Goal: Task Accomplishment & Management: Use online tool/utility

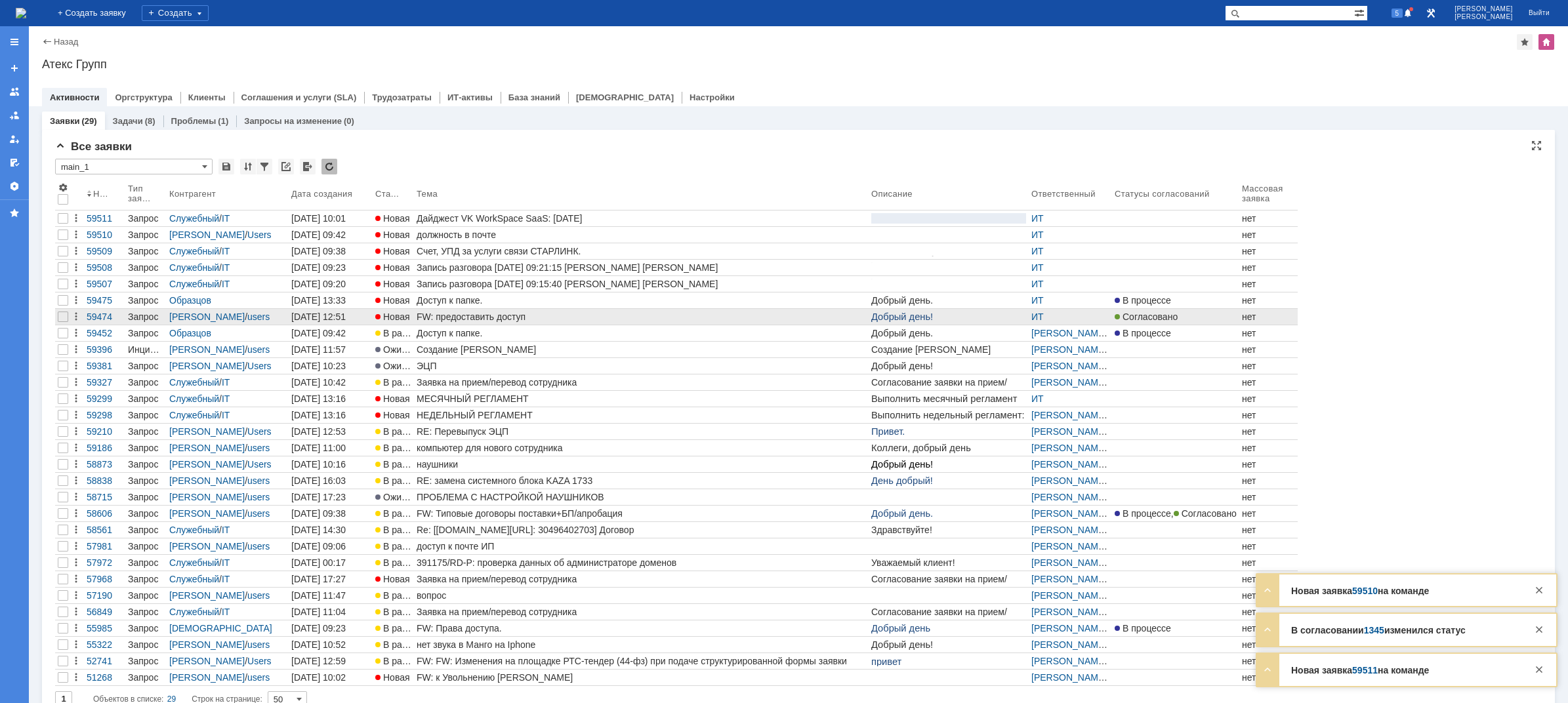
click at [496, 316] on div "FW: предоставить доступ" at bounding box center [641, 316] width 450 height 11
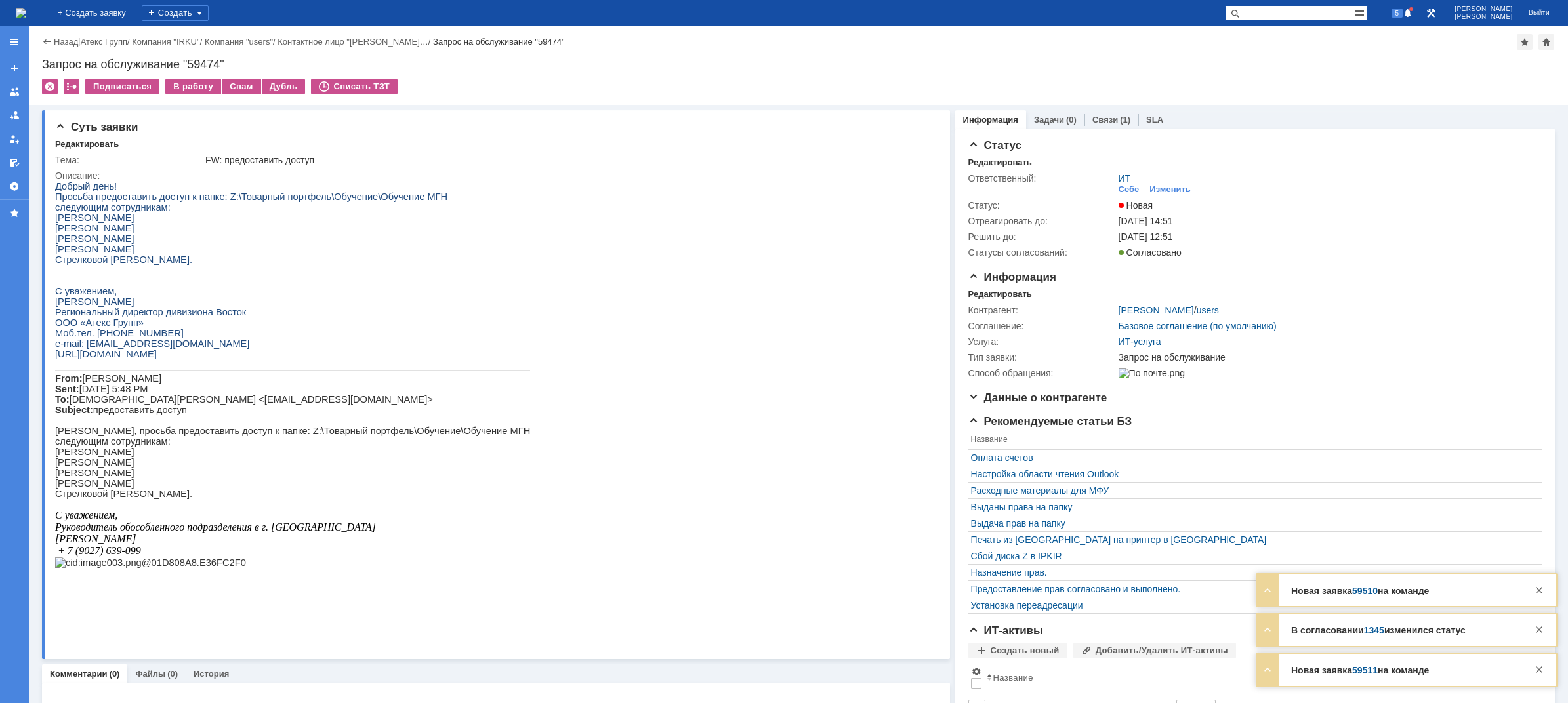
click at [26, 18] on img at bounding box center [20, 13] width 11 height 11
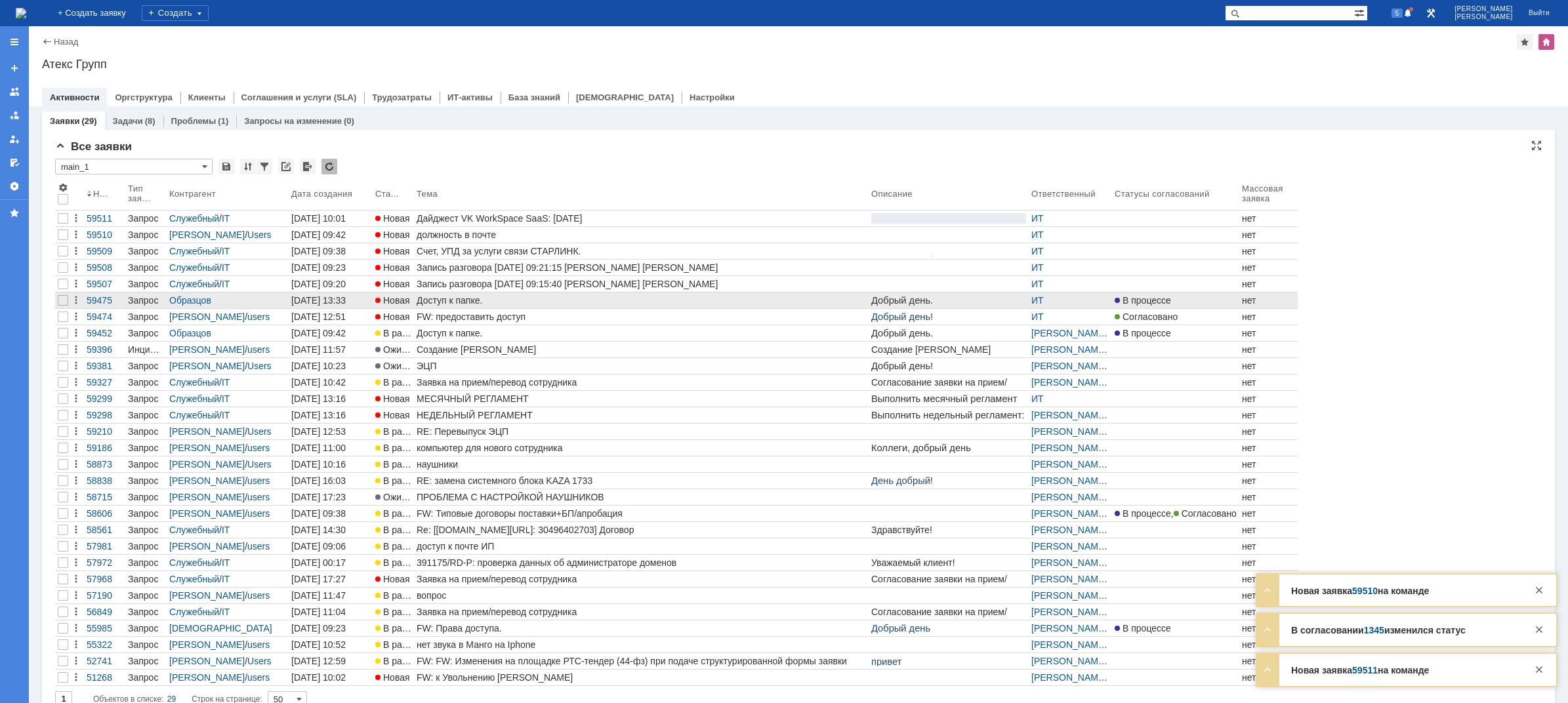
click at [530, 298] on div "Доступ к папке." at bounding box center [641, 300] width 450 height 11
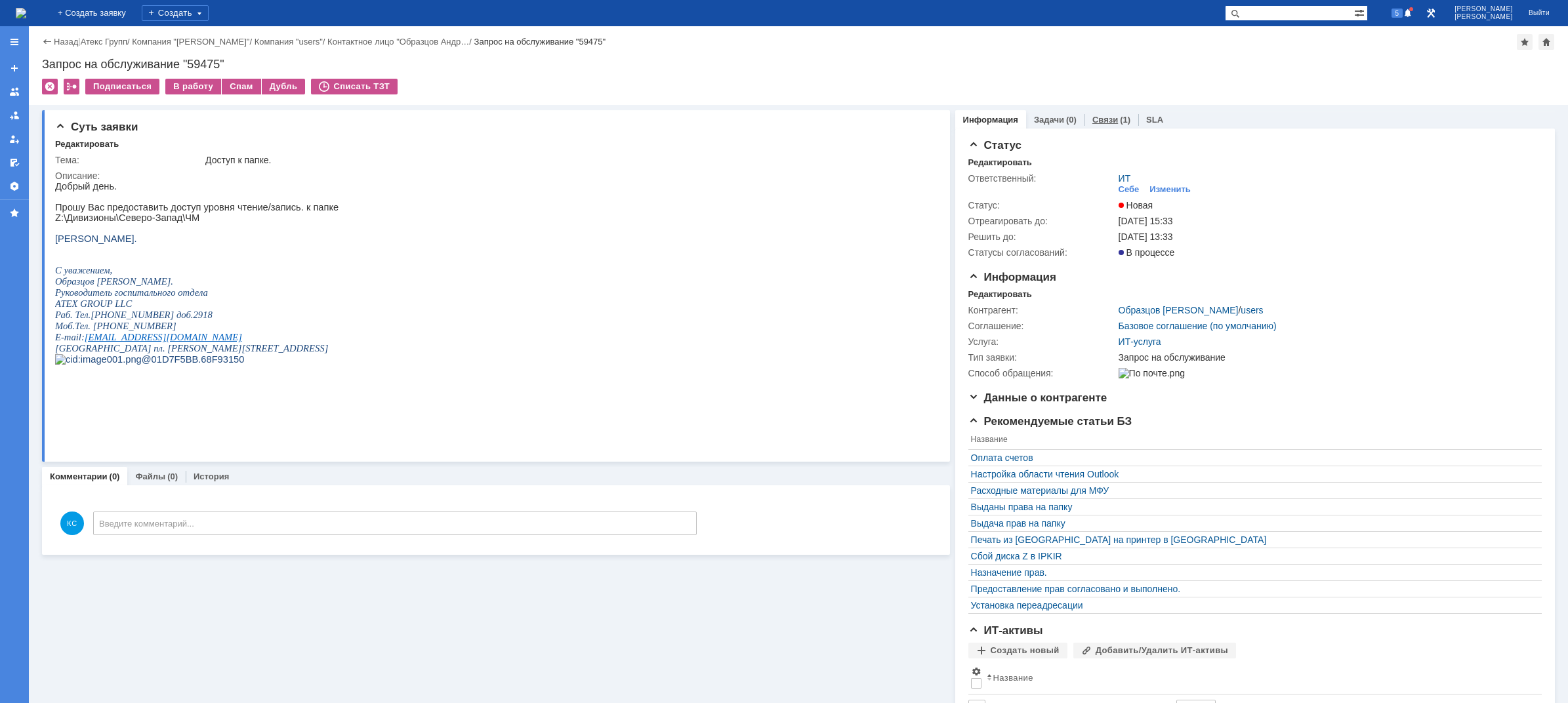
click at [1089, 114] on div "Связи (1)" at bounding box center [1111, 119] width 54 height 19
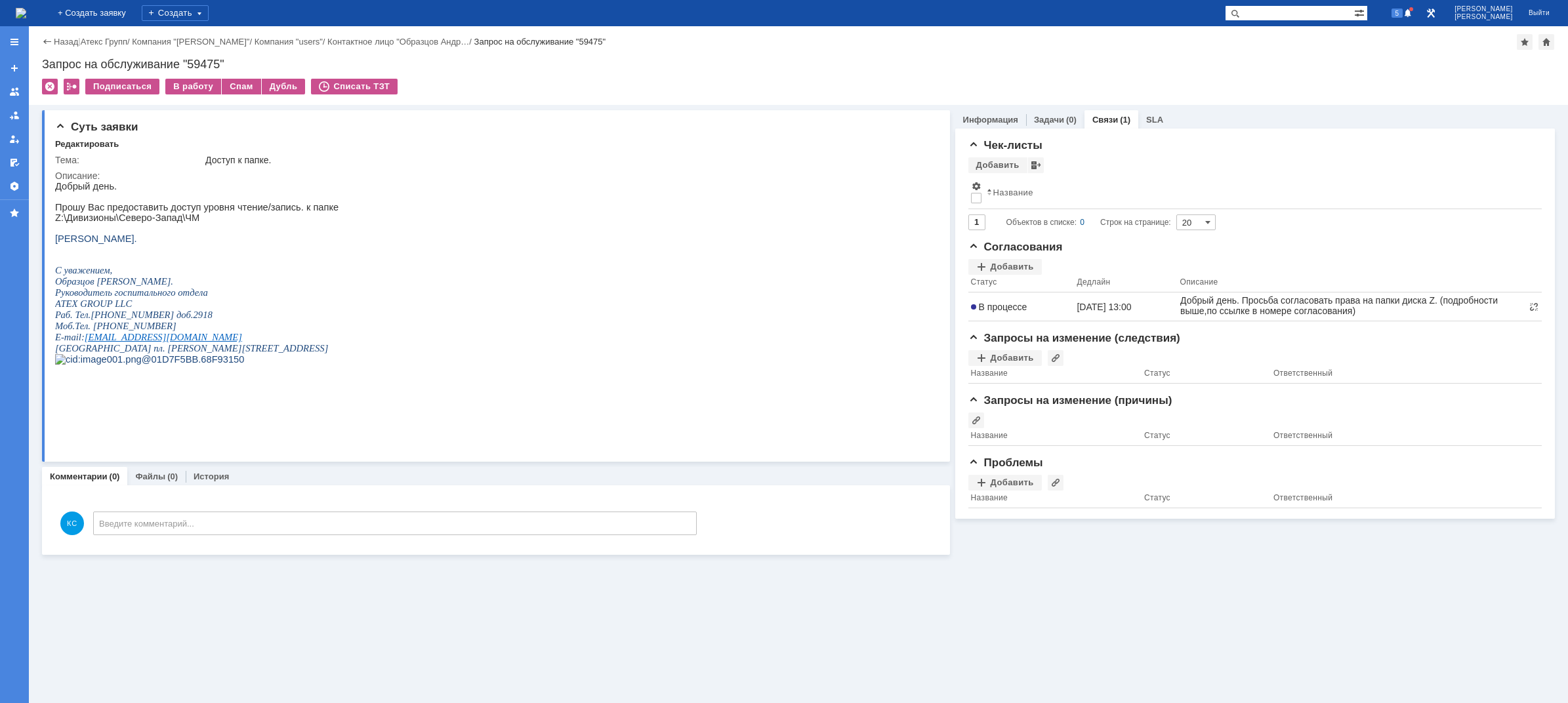
click at [26, 15] on img at bounding box center [20, 13] width 11 height 11
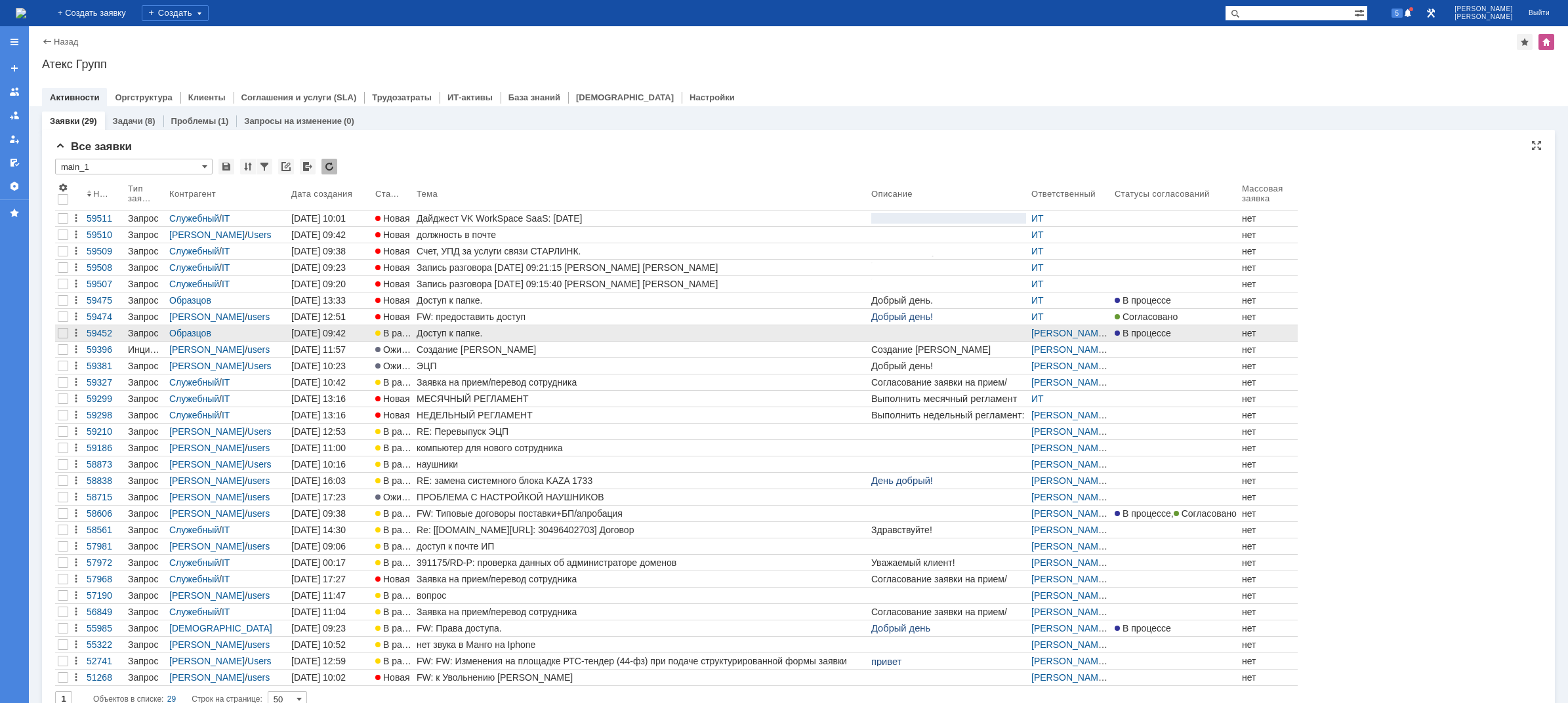
click at [696, 325] on link "Доступ к папке." at bounding box center [641, 333] width 454 height 15
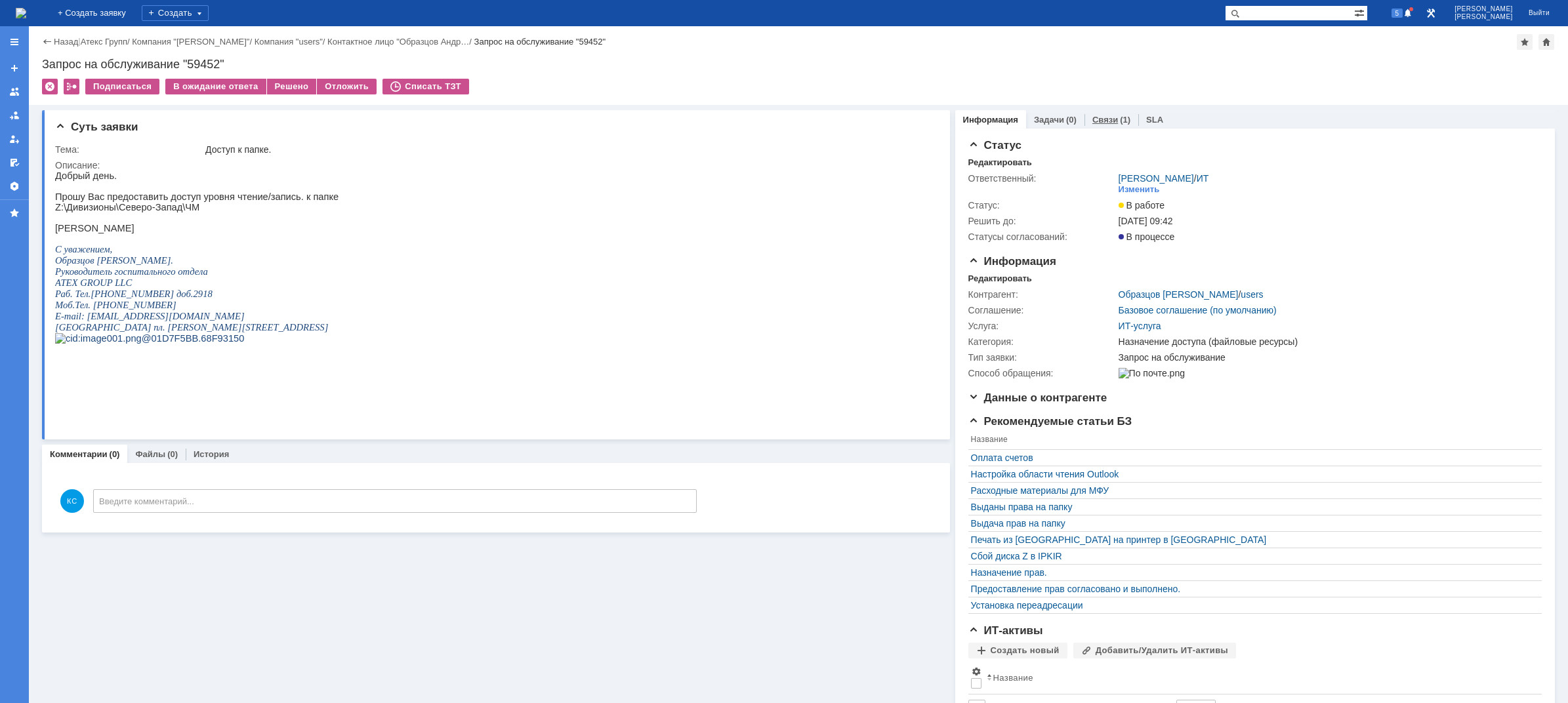
click at [1120, 121] on div "(1)" at bounding box center [1125, 120] width 11 height 10
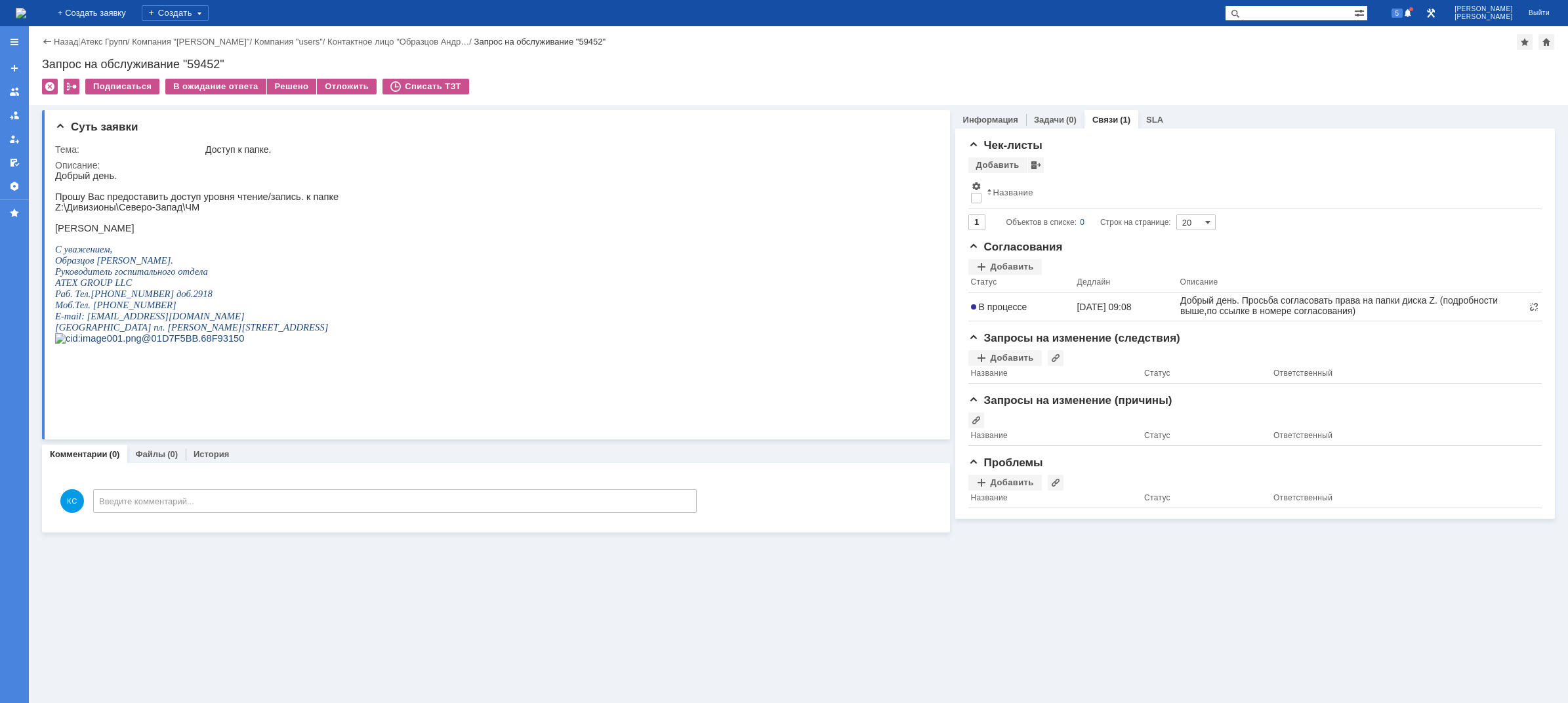
click at [26, 8] on img at bounding box center [20, 13] width 11 height 11
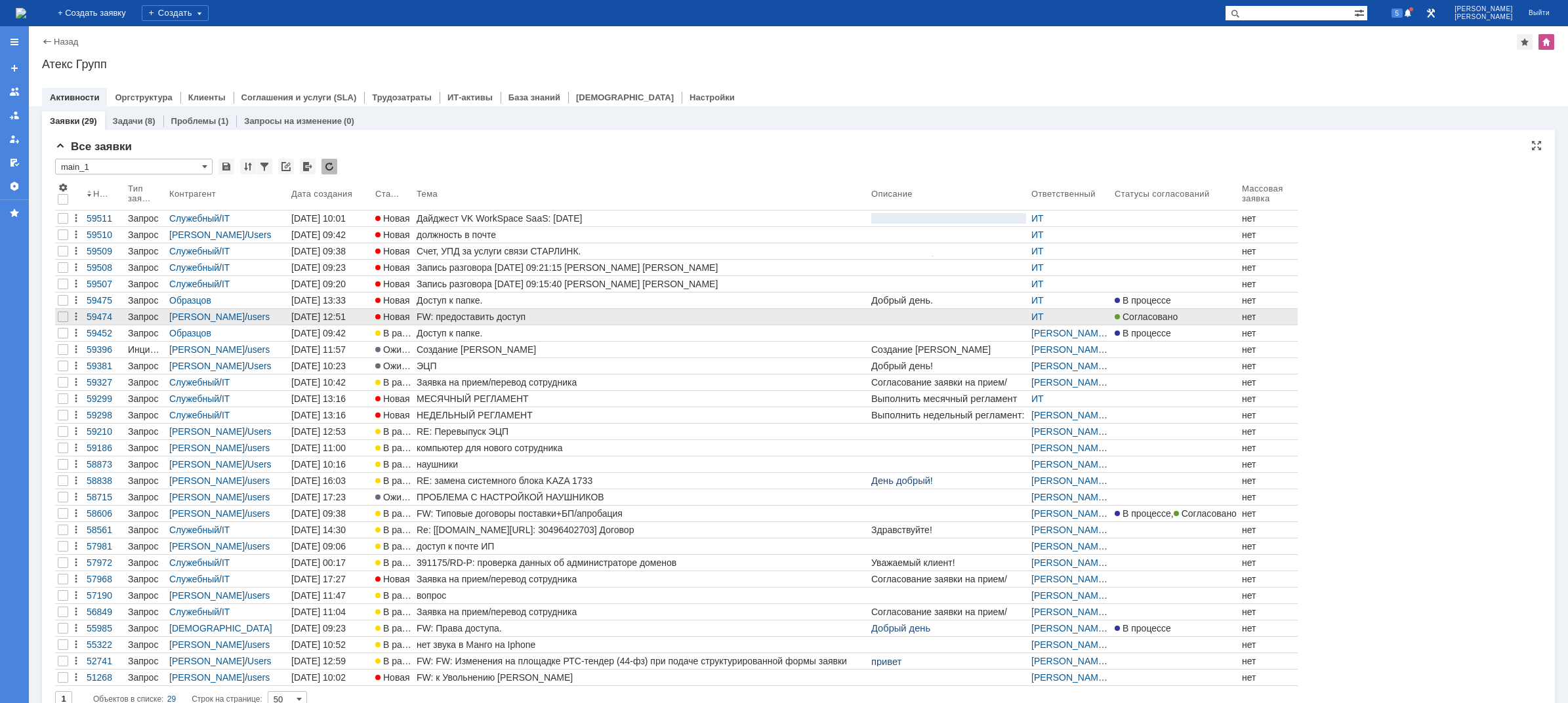
click at [460, 316] on div "FW: предоставить доступ" at bounding box center [641, 316] width 450 height 11
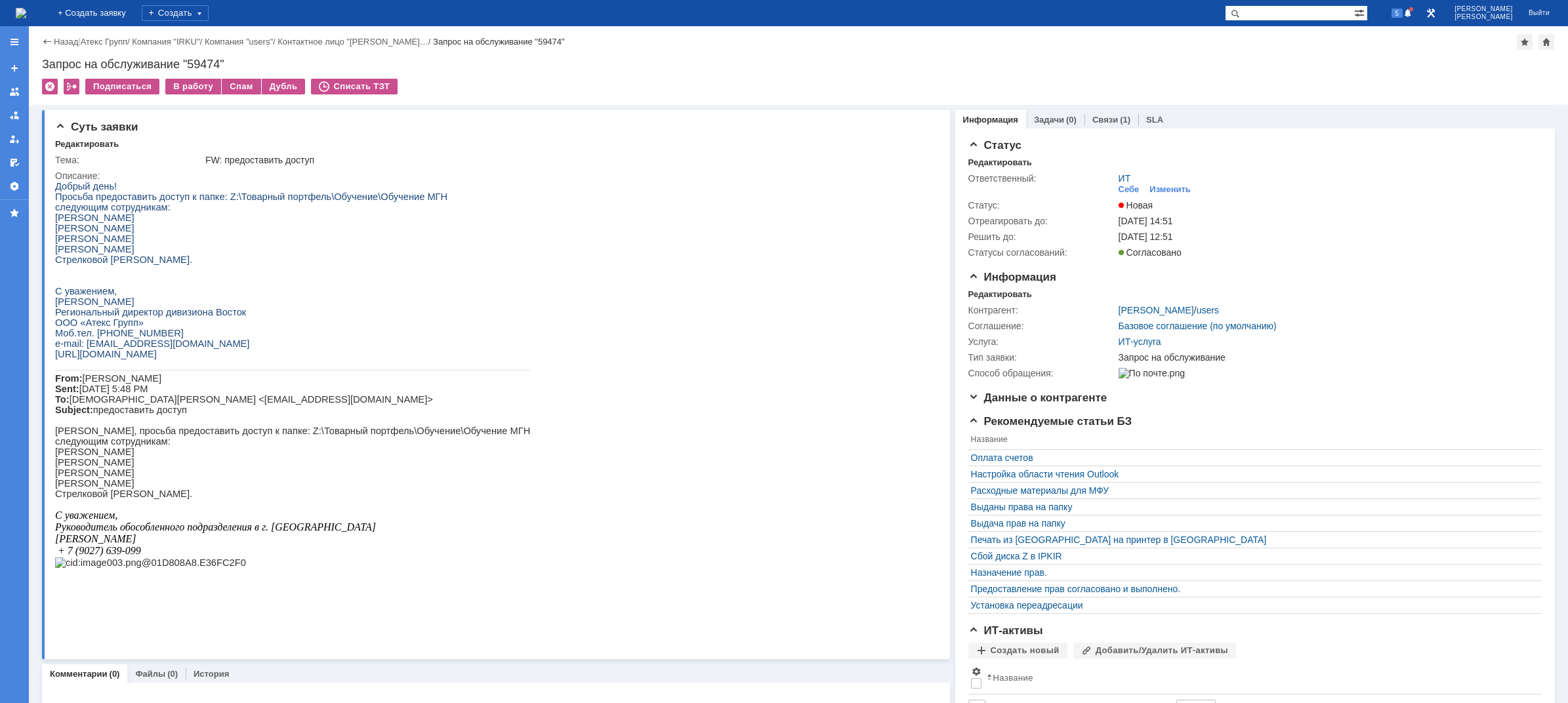
click at [1102, 105] on div "Подписаться В работу Спам Дубль Списать ТЗТ" at bounding box center [798, 92] width 1513 height 27
click at [1102, 112] on div "Связи (1)" at bounding box center [1111, 119] width 54 height 19
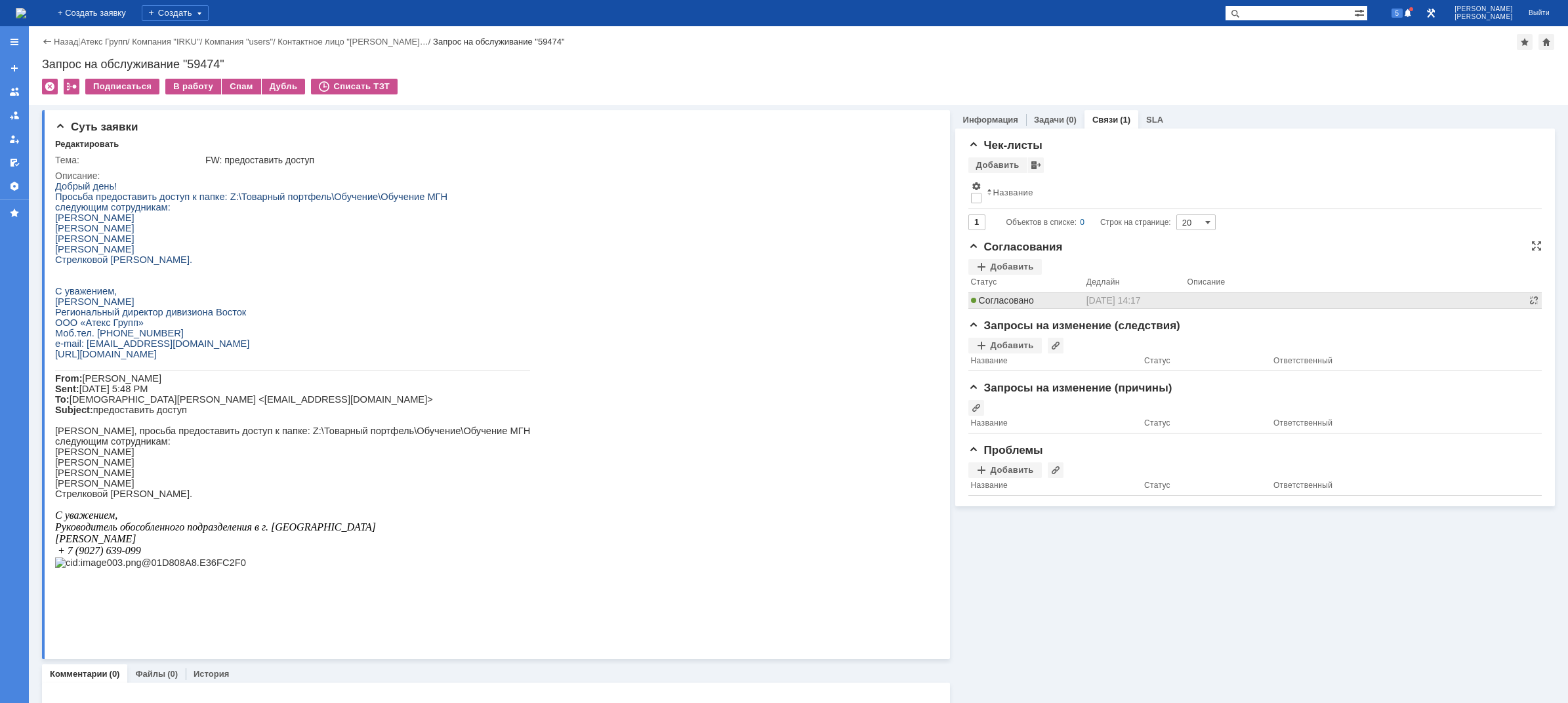
click at [1015, 301] on span "Согласовано" at bounding box center [1003, 300] width 63 height 11
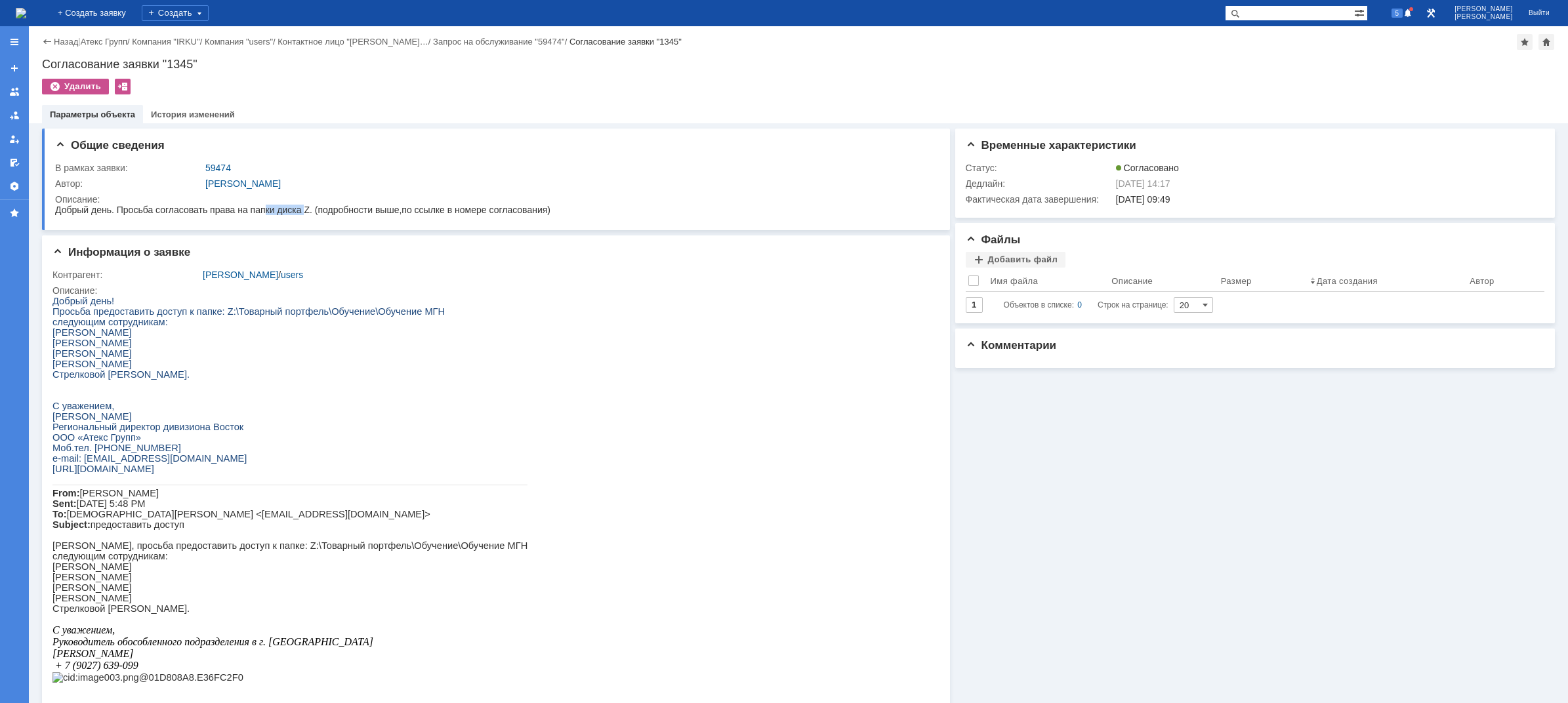
drag, startPoint x: 266, startPoint y: 214, endPoint x: 323, endPoint y: 213, distance: 57.0
click at [323, 213] on span "Добрый день. Просьба согласовать права на папки диска Z. (подробности выше,по с…" at bounding box center [303, 210] width 495 height 11
drag, startPoint x: 341, startPoint y: 212, endPoint x: 391, endPoint y: 212, distance: 50.0
click at [389, 212] on span "Добрый день. Просьба согласовать права на папки диска Z. (подробности выше,по с…" at bounding box center [303, 210] width 495 height 11
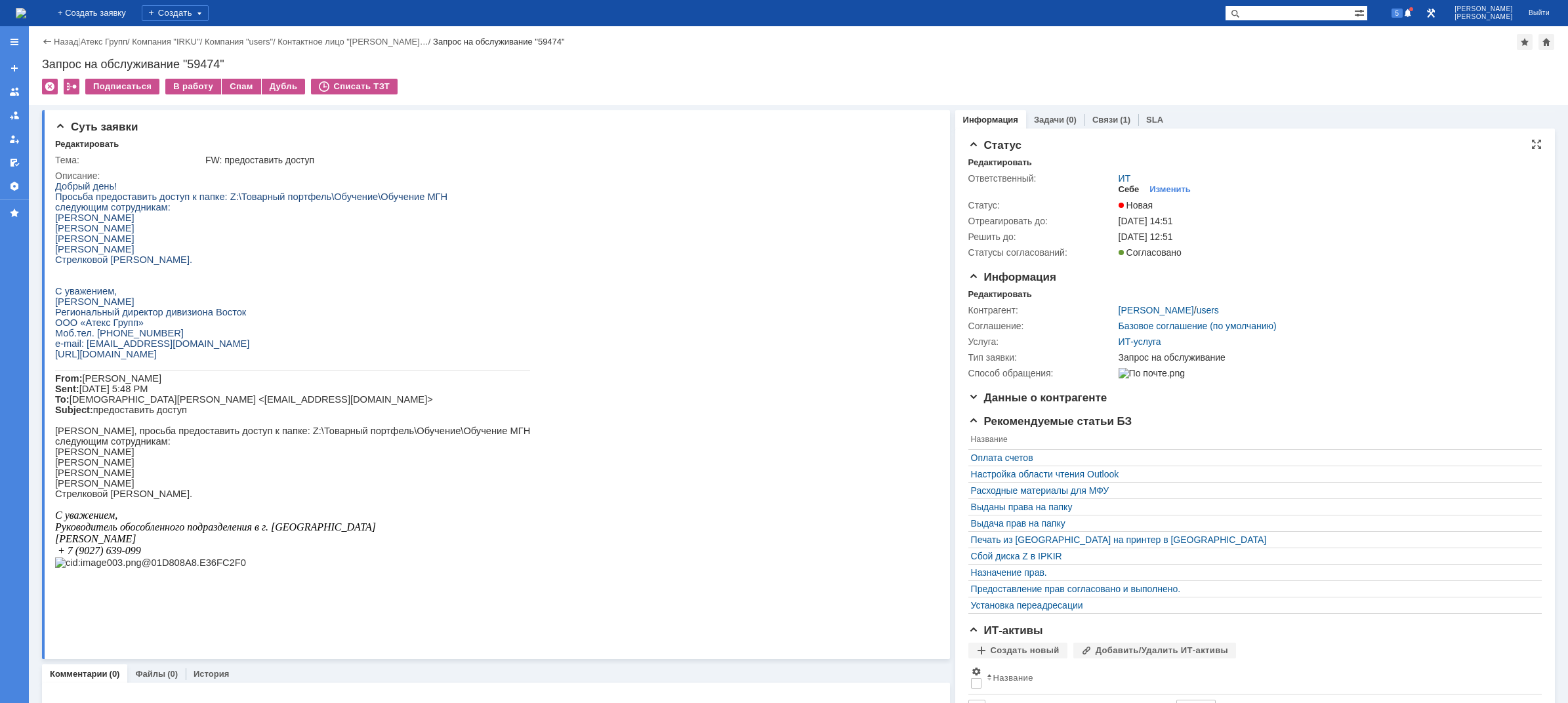
click at [1119, 190] on div "Себе" at bounding box center [1129, 189] width 21 height 11
drag, startPoint x: 420, startPoint y: 201, endPoint x: 225, endPoint y: 199, distance: 195.0
click at [225, 199] on p "Просьба предоставить доступ к папке: Z:\Товарный портфель\Обучение\Обучение МГН" at bounding box center [292, 196] width 475 height 11
copy span "Товарный портфель\Обучение\Обучение МГН"
click at [195, 89] on div "В работу" at bounding box center [194, 86] width 56 height 15
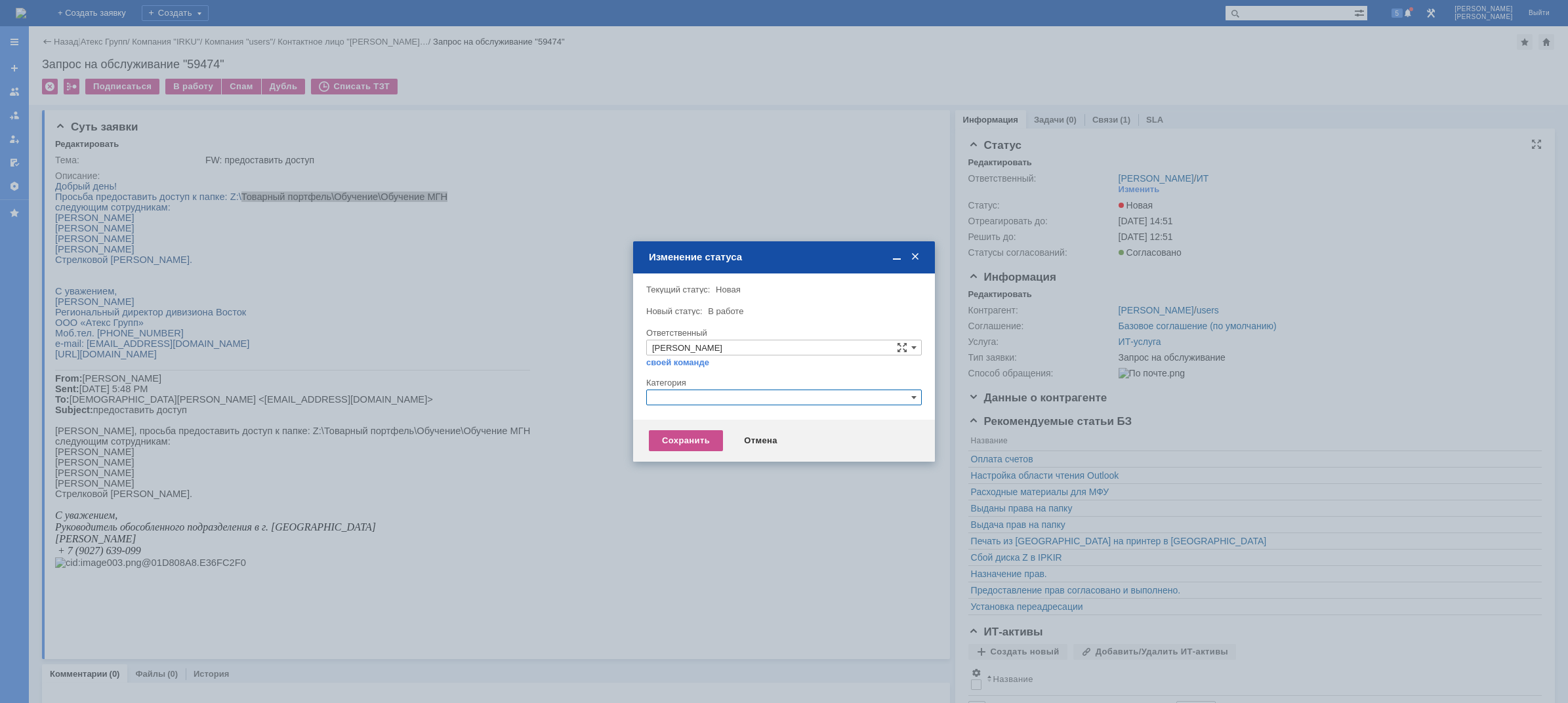
click at [717, 394] on input "text" at bounding box center [783, 397] width 276 height 15
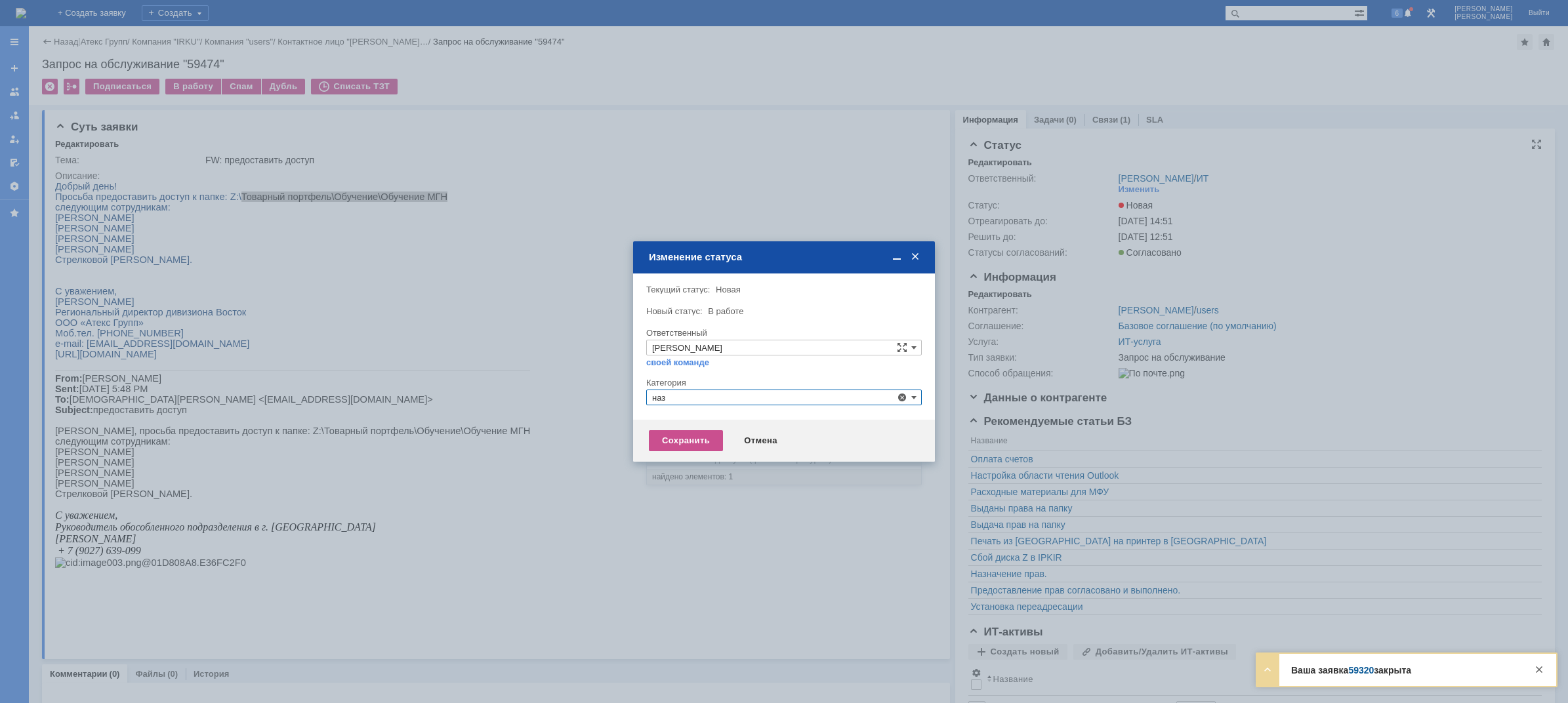
click at [717, 453] on div "Назначение доступа (файловые ресурсы)" at bounding box center [783, 459] width 274 height 15
click at [678, 432] on div "Сохранить" at bounding box center [686, 441] width 74 height 21
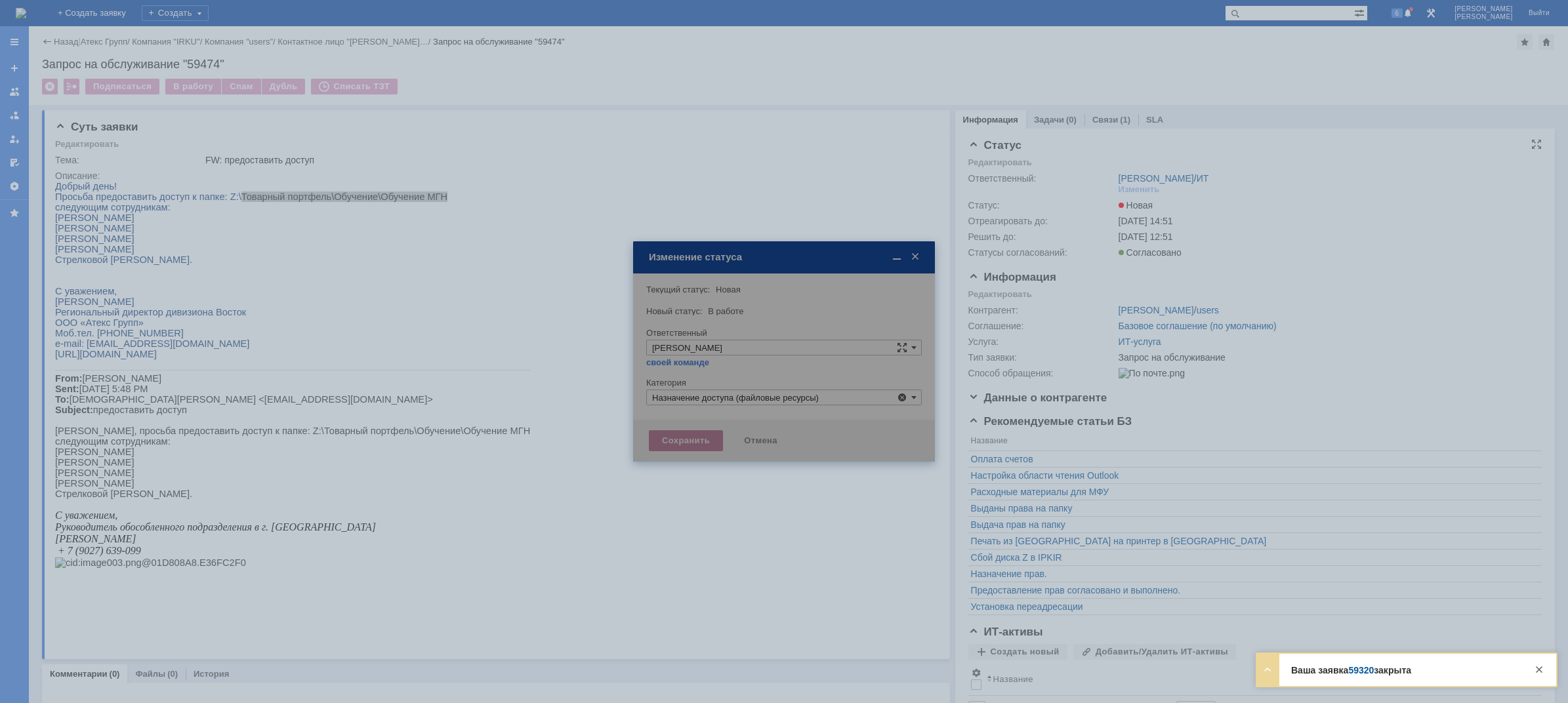
type input "Назначение доступа (файловые ресурсы)"
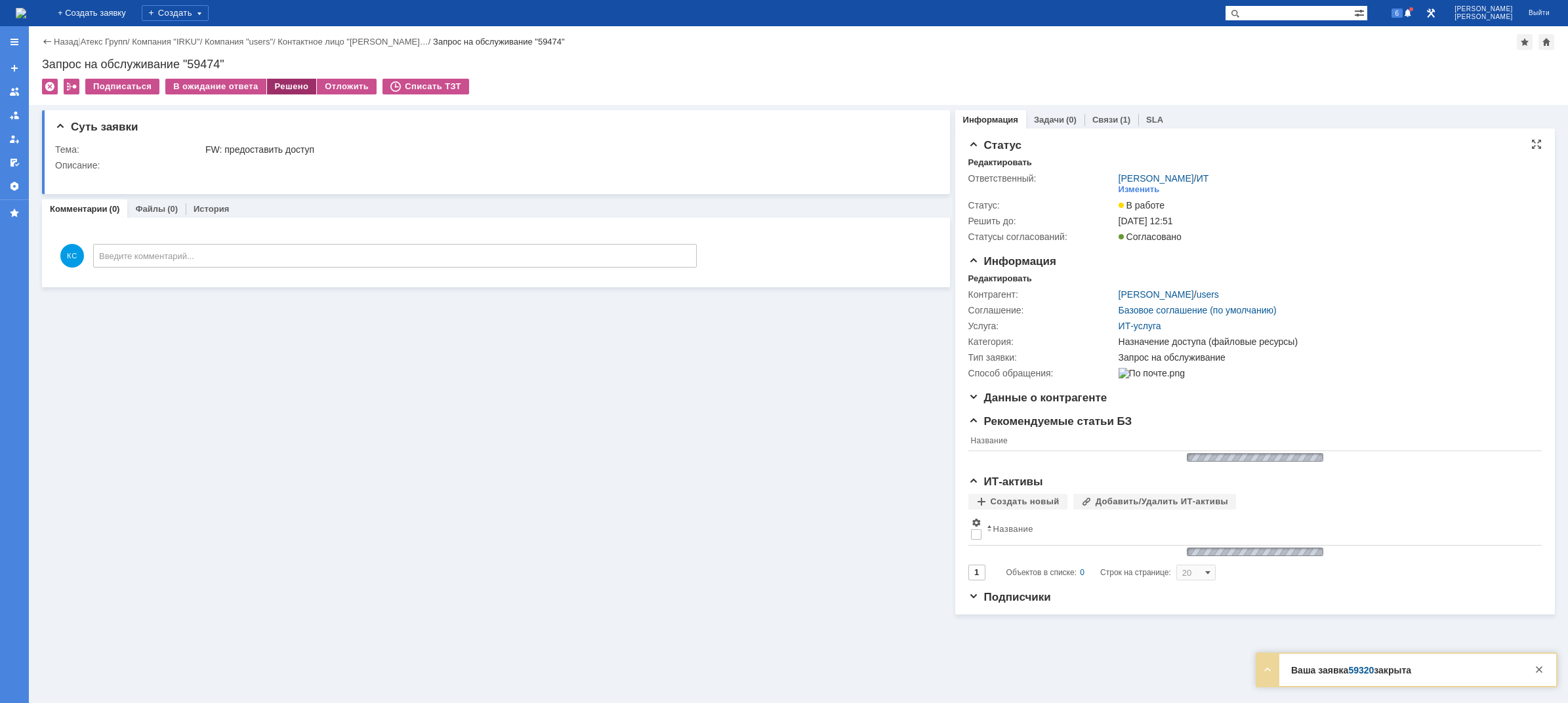
click at [270, 88] on div "Решено" at bounding box center [292, 86] width 50 height 15
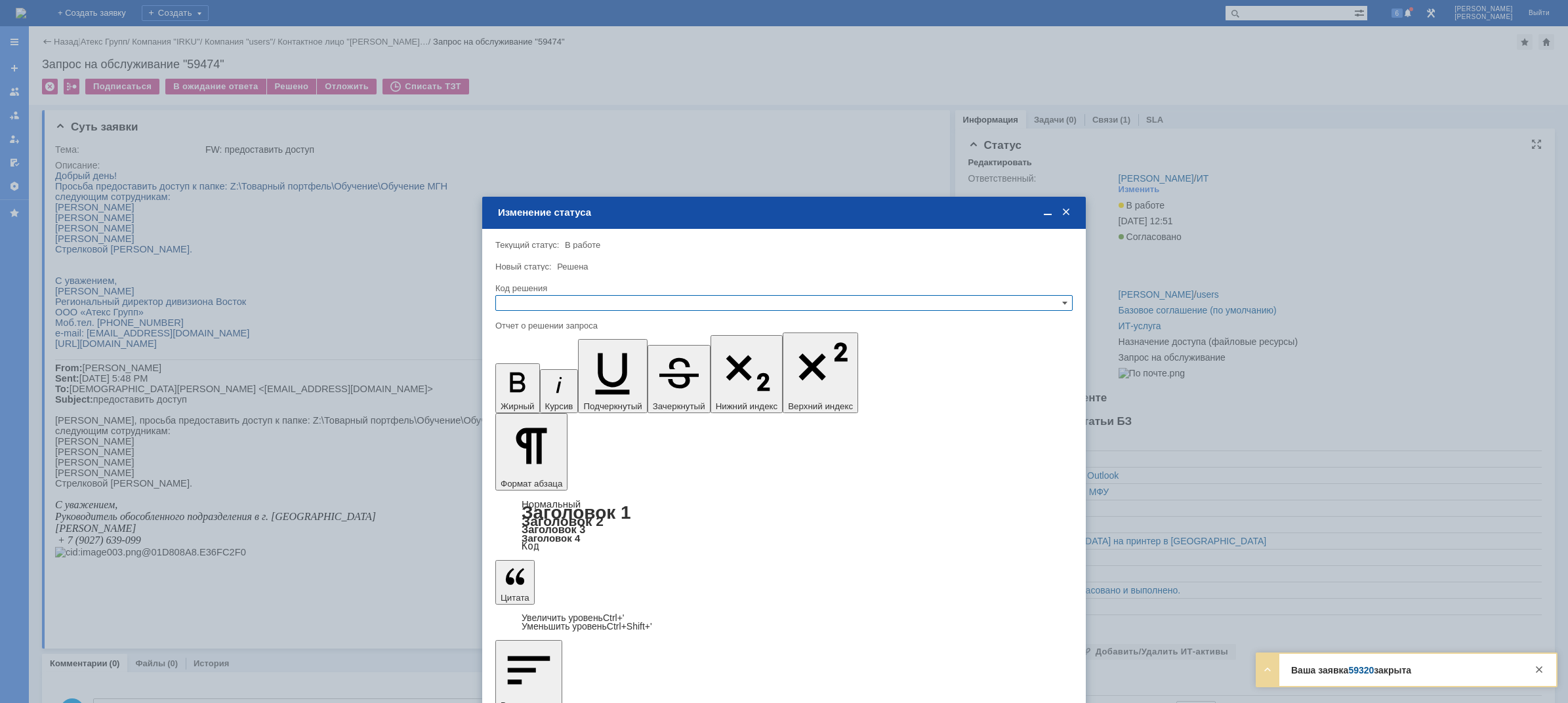
click at [596, 297] on input "text" at bounding box center [783, 303] width 577 height 15
click at [569, 359] on div "[не указано] Не воспроизводится Отклонено Решено Спам Дубль" at bounding box center [783, 358] width 576 height 90
click at [569, 360] on div "Решено" at bounding box center [783, 367] width 576 height 15
type input "Решено"
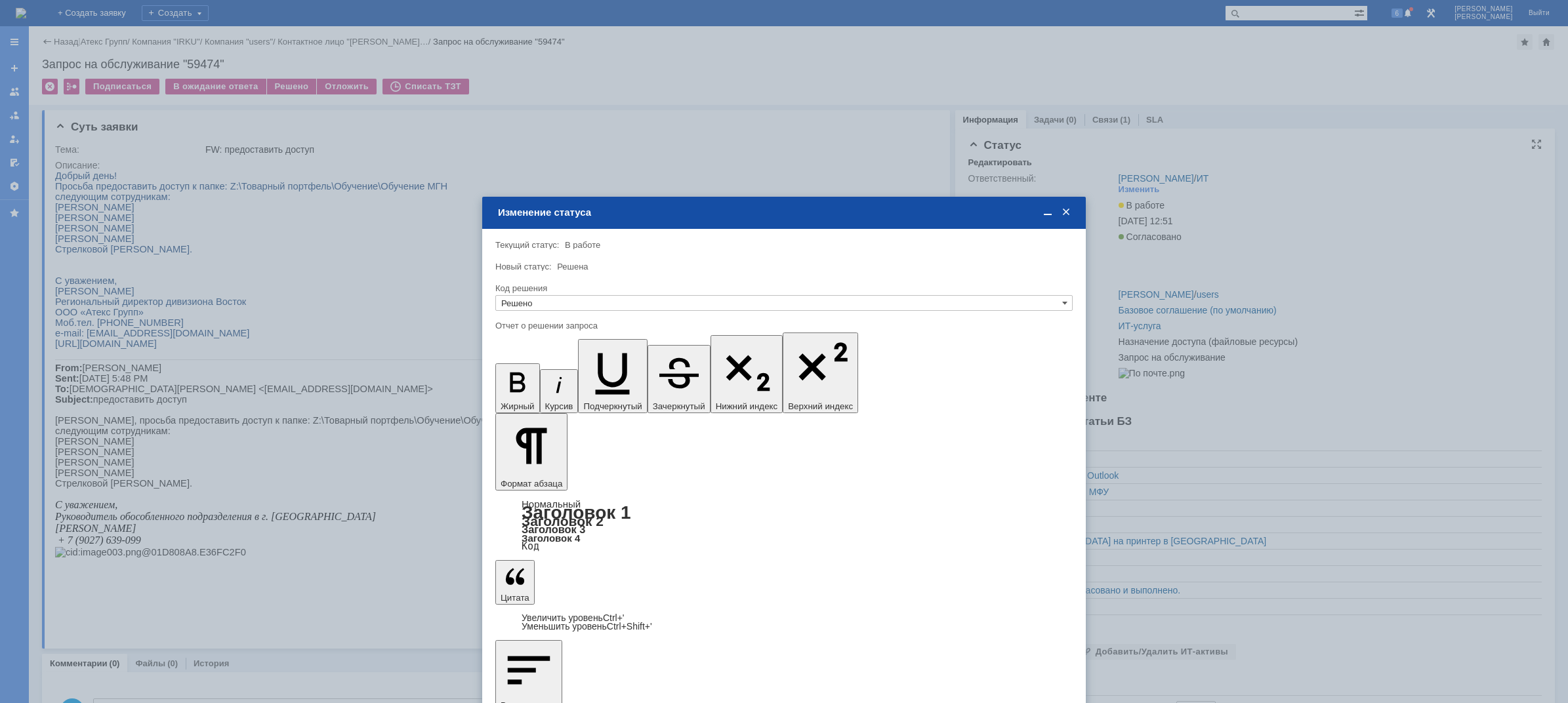
drag, startPoint x: 1015, startPoint y: 3848, endPoint x: 307, endPoint y: 3845, distance: 708.0
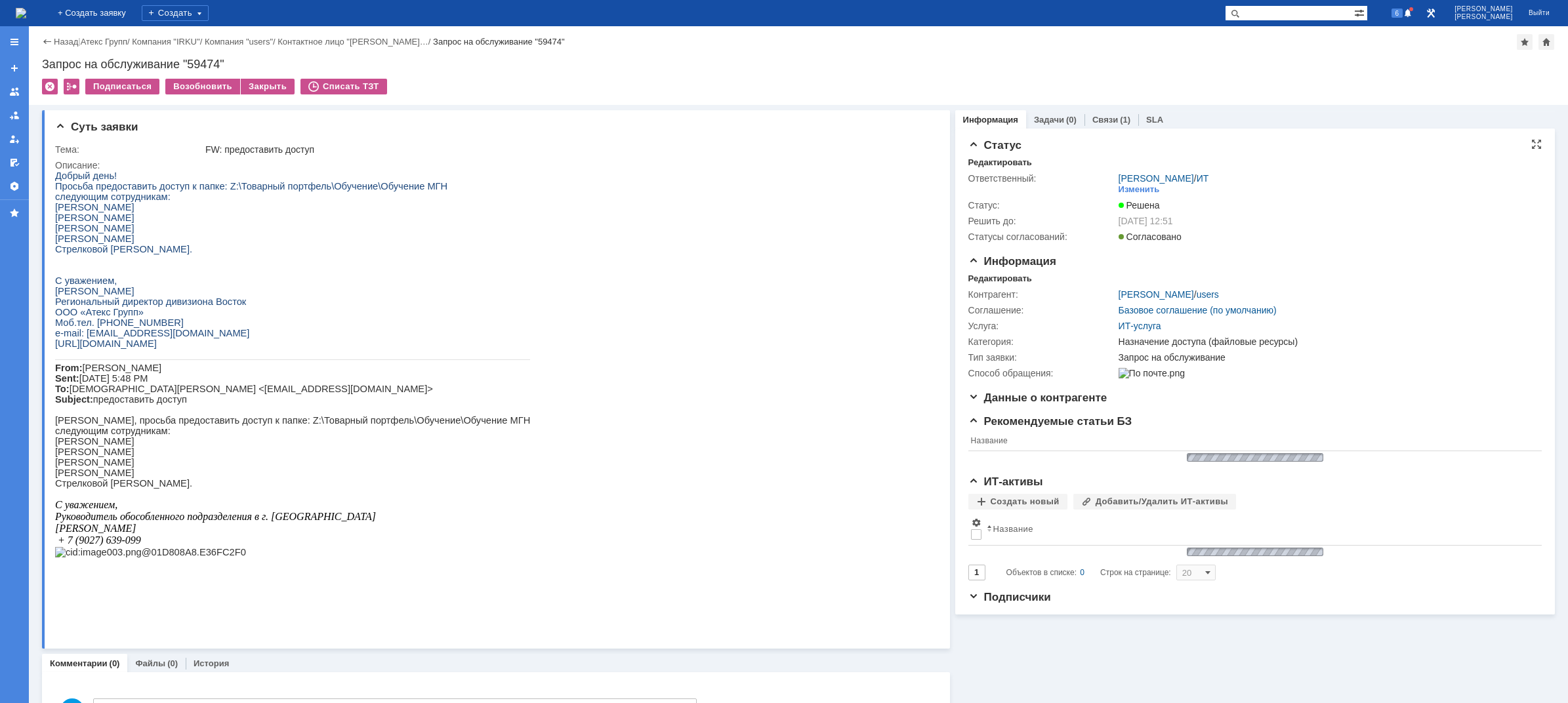
click at [26, 12] on img at bounding box center [20, 13] width 11 height 11
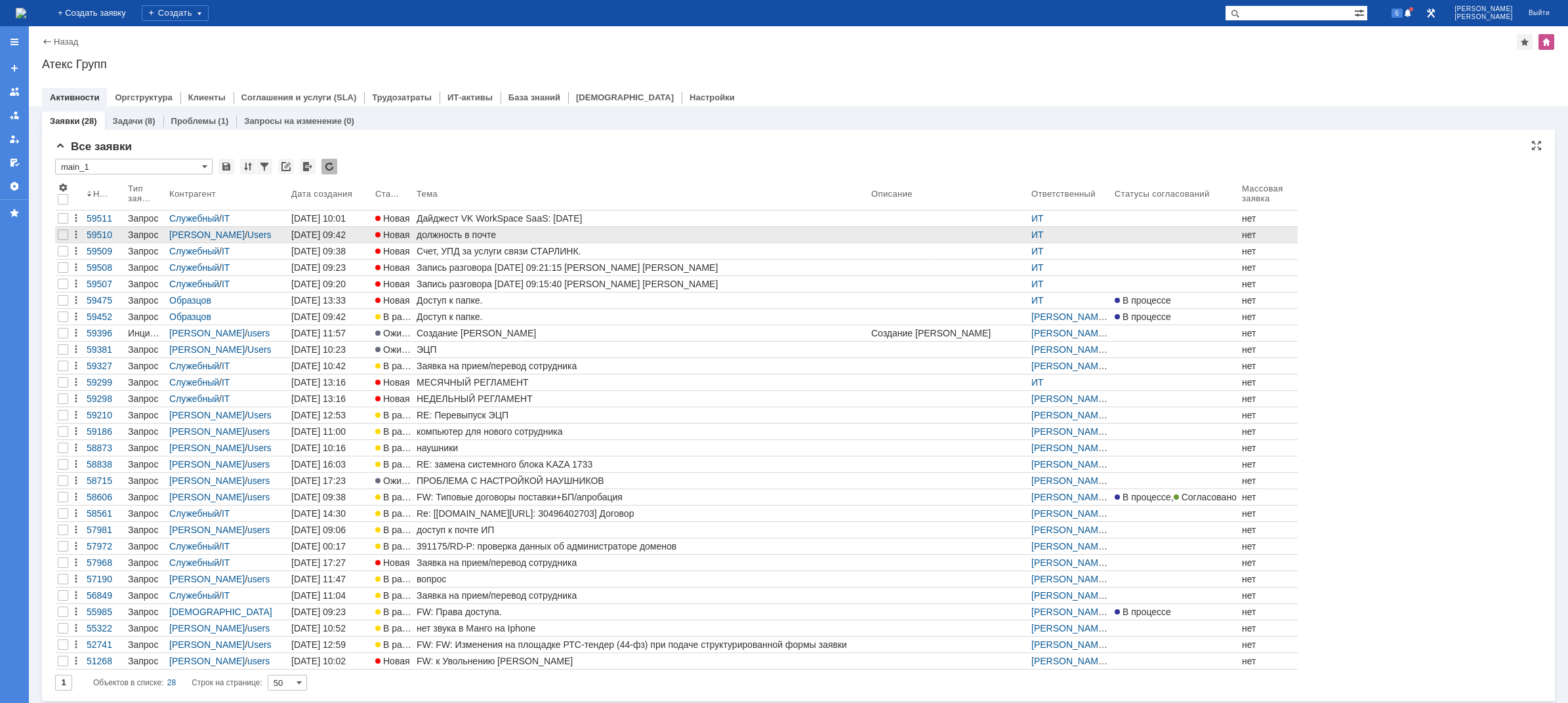
click at [452, 237] on div "должность в почте" at bounding box center [641, 234] width 450 height 11
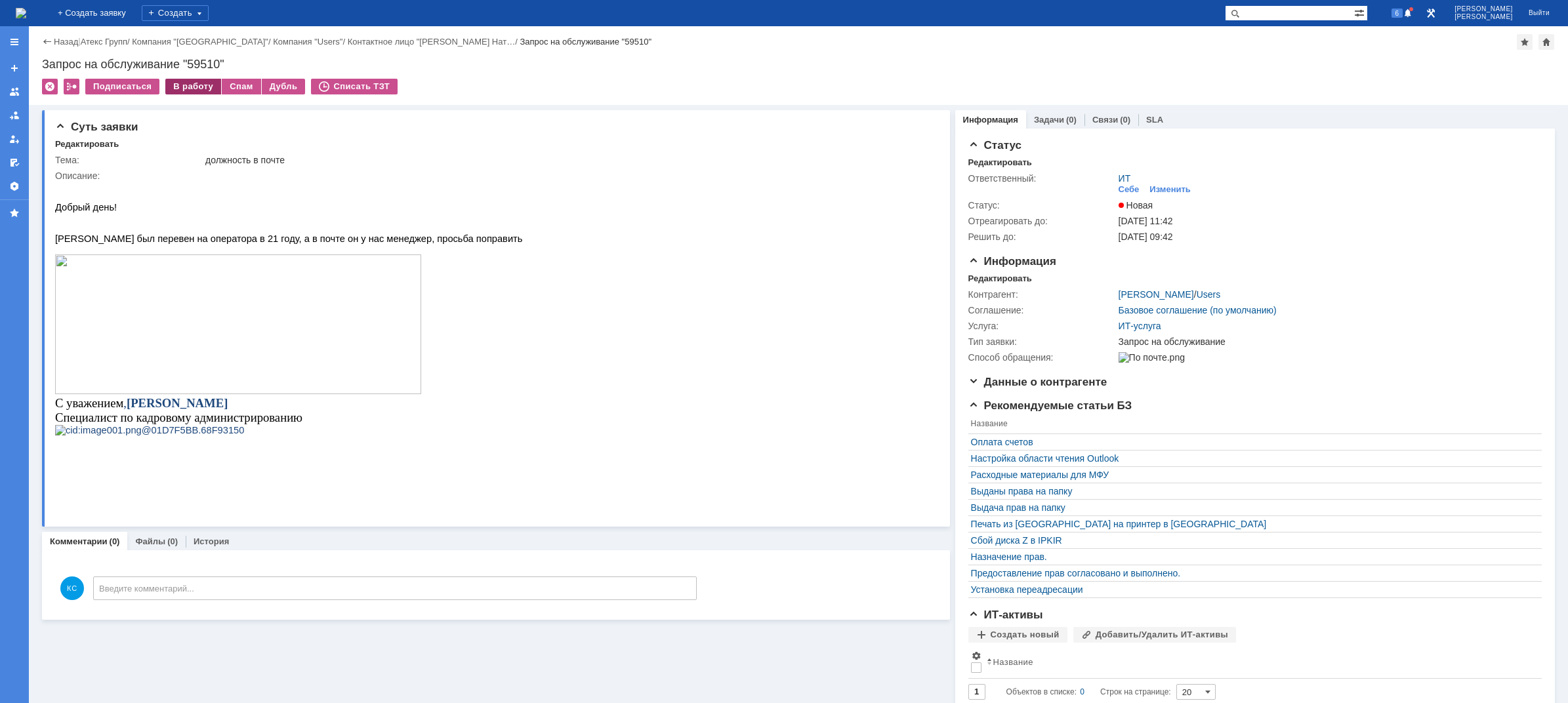
click at [196, 86] on div "В работу" at bounding box center [194, 86] width 56 height 15
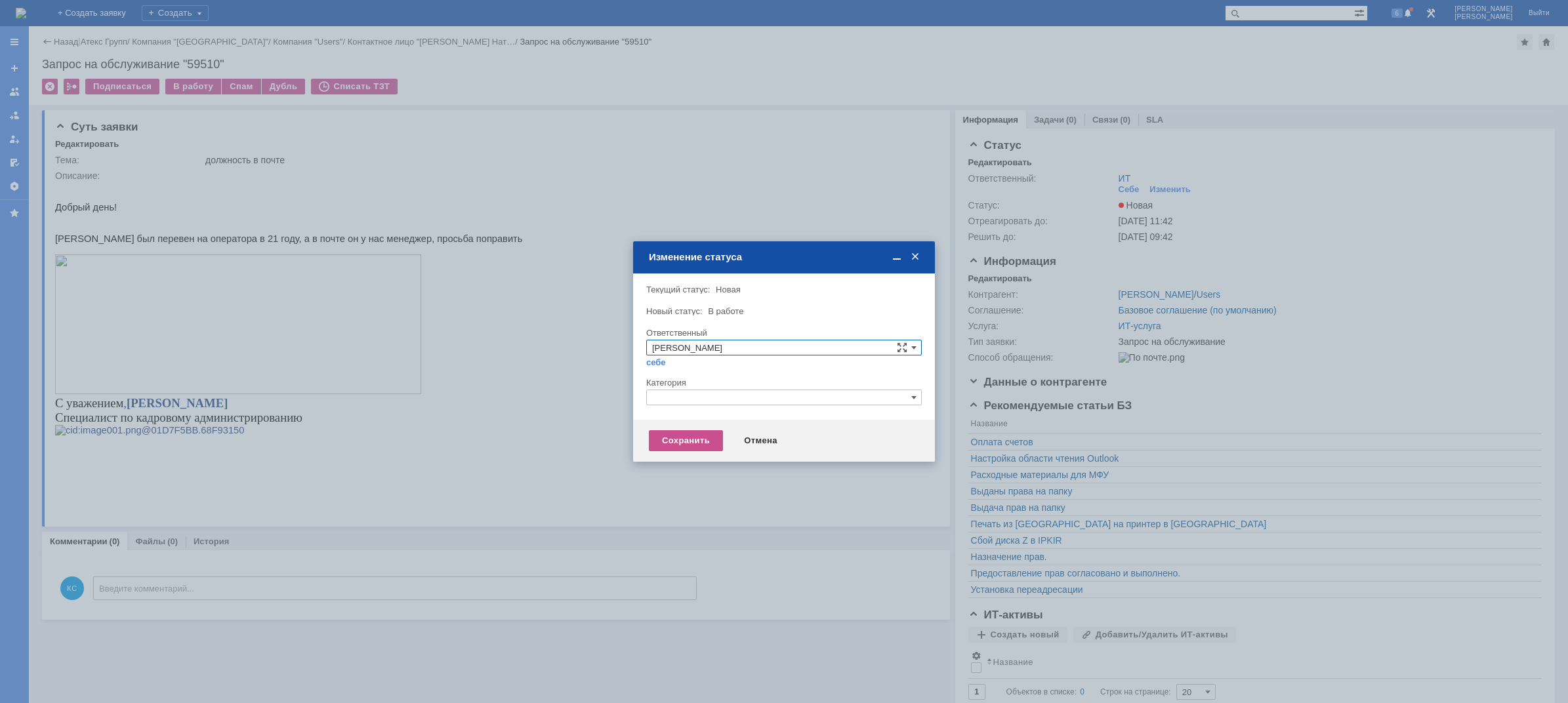
click at [744, 402] on input "text" at bounding box center [783, 397] width 276 height 15
click at [709, 469] on div "найдено элементов: 1" at bounding box center [783, 477] width 274 height 15
click at [707, 461] on span "AD" at bounding box center [784, 458] width 264 height 11
type input "AD"
click at [693, 445] on div "Сохранить" at bounding box center [686, 441] width 74 height 21
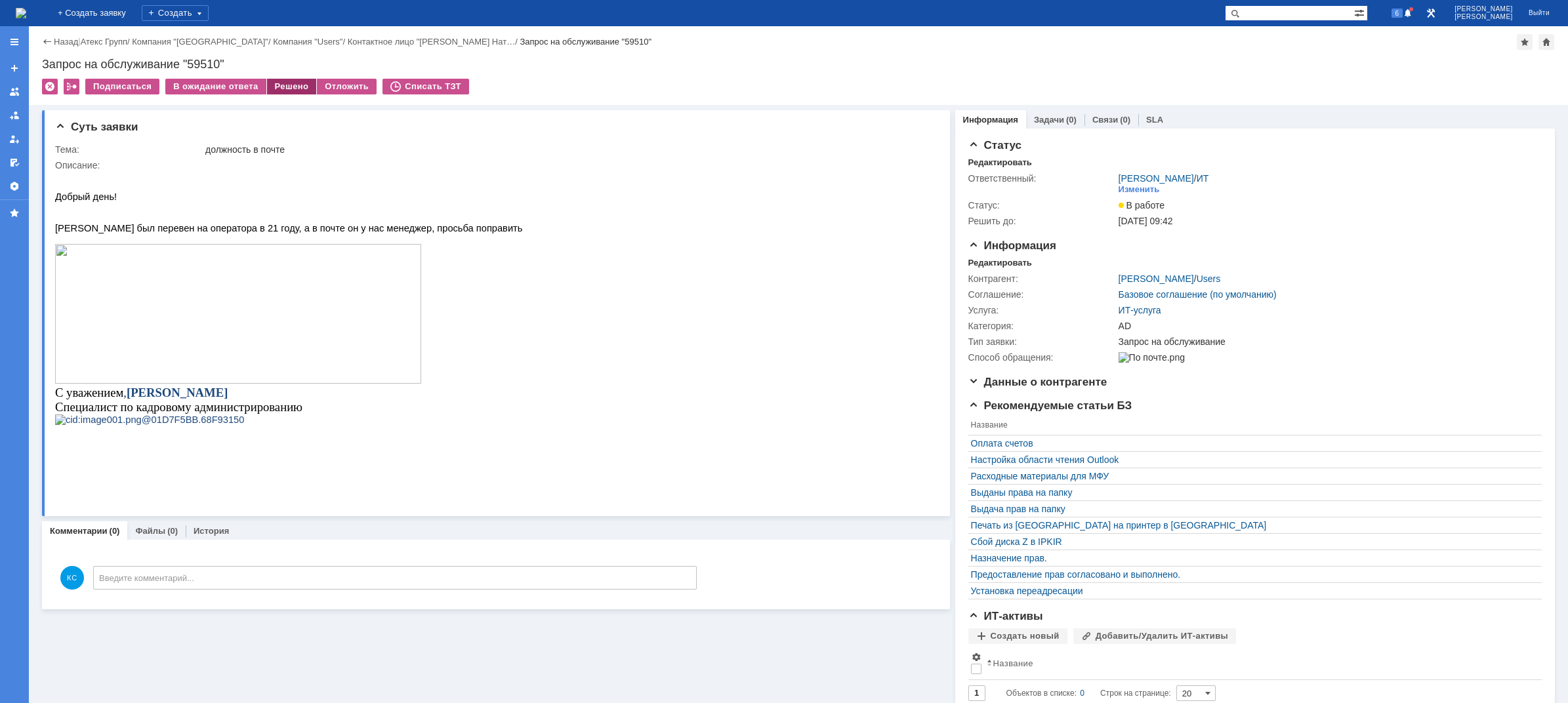
click at [280, 81] on div "Решено" at bounding box center [292, 86] width 50 height 15
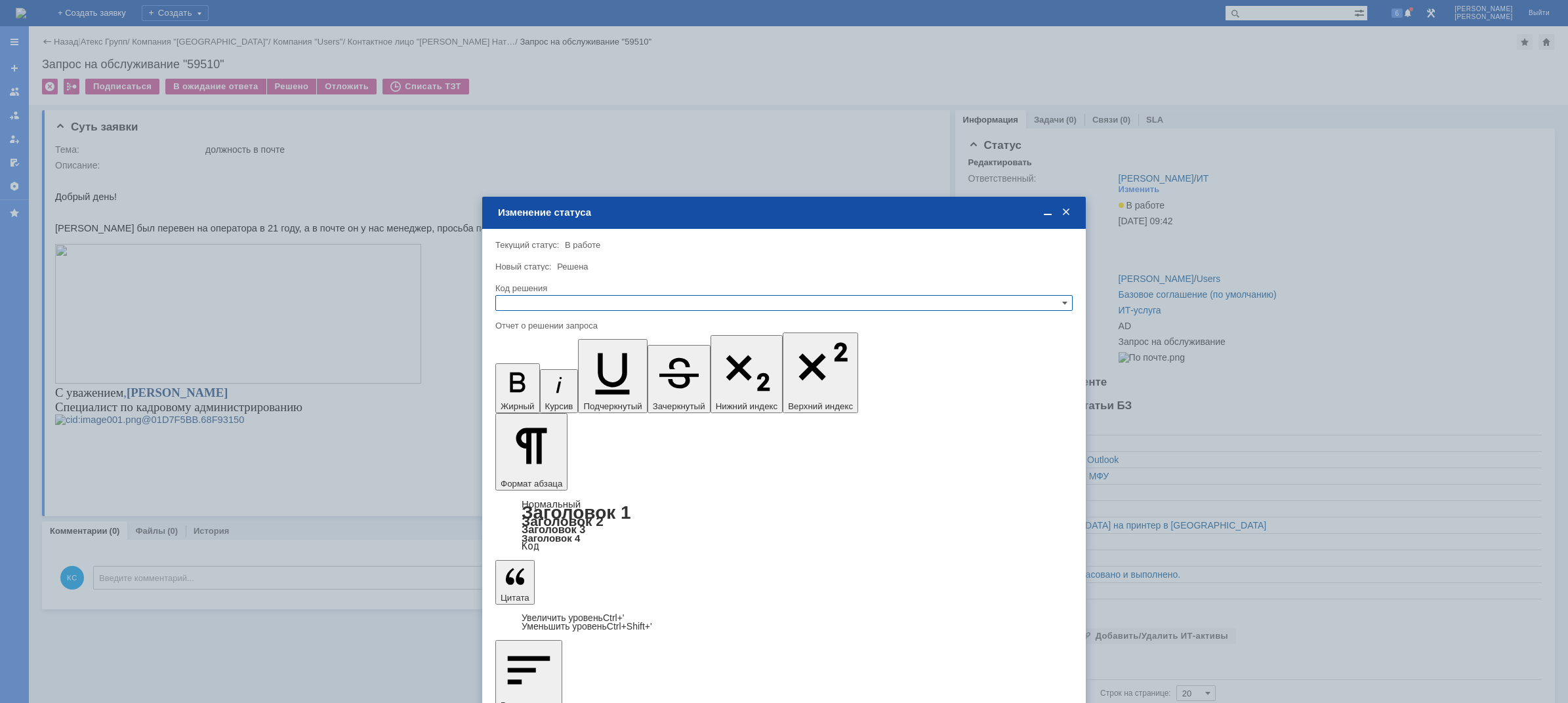
click at [569, 308] on input "text" at bounding box center [783, 303] width 577 height 15
click at [562, 362] on span "Решено" at bounding box center [784, 366] width 565 height 11
type input "Решено"
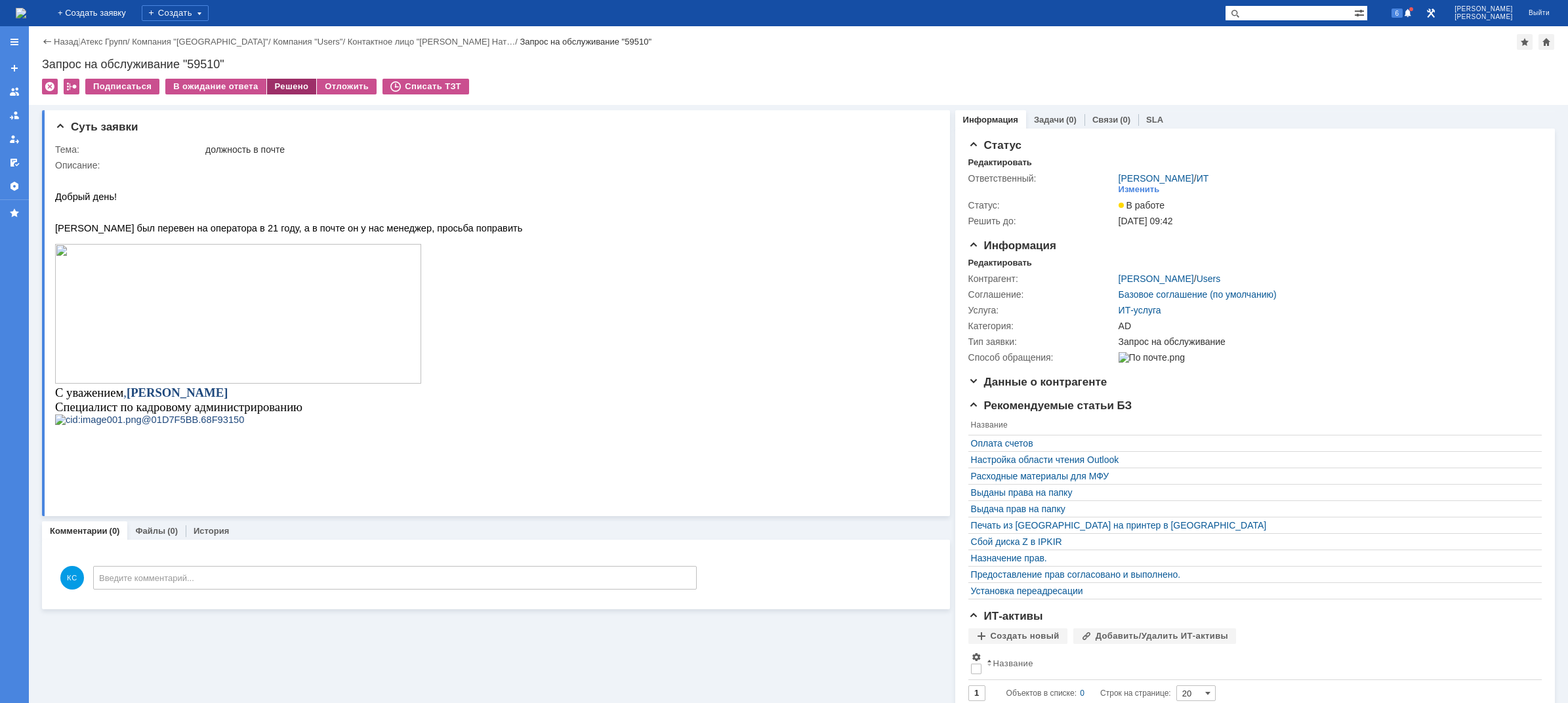
click at [290, 91] on div "Решено" at bounding box center [292, 86] width 50 height 15
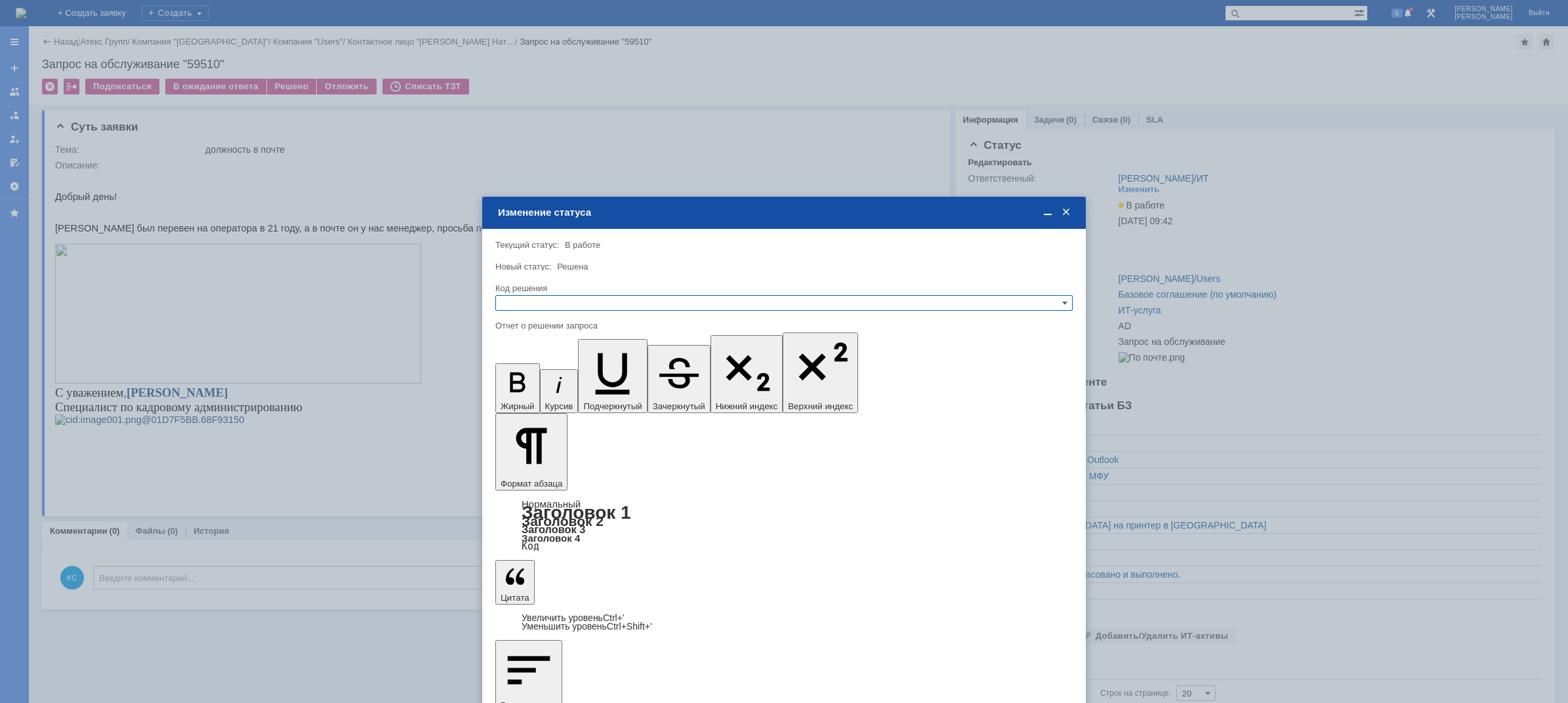
click at [621, 302] on input "text" at bounding box center [783, 303] width 577 height 15
click at [590, 362] on span "Решено" at bounding box center [784, 366] width 565 height 11
type input "Решено"
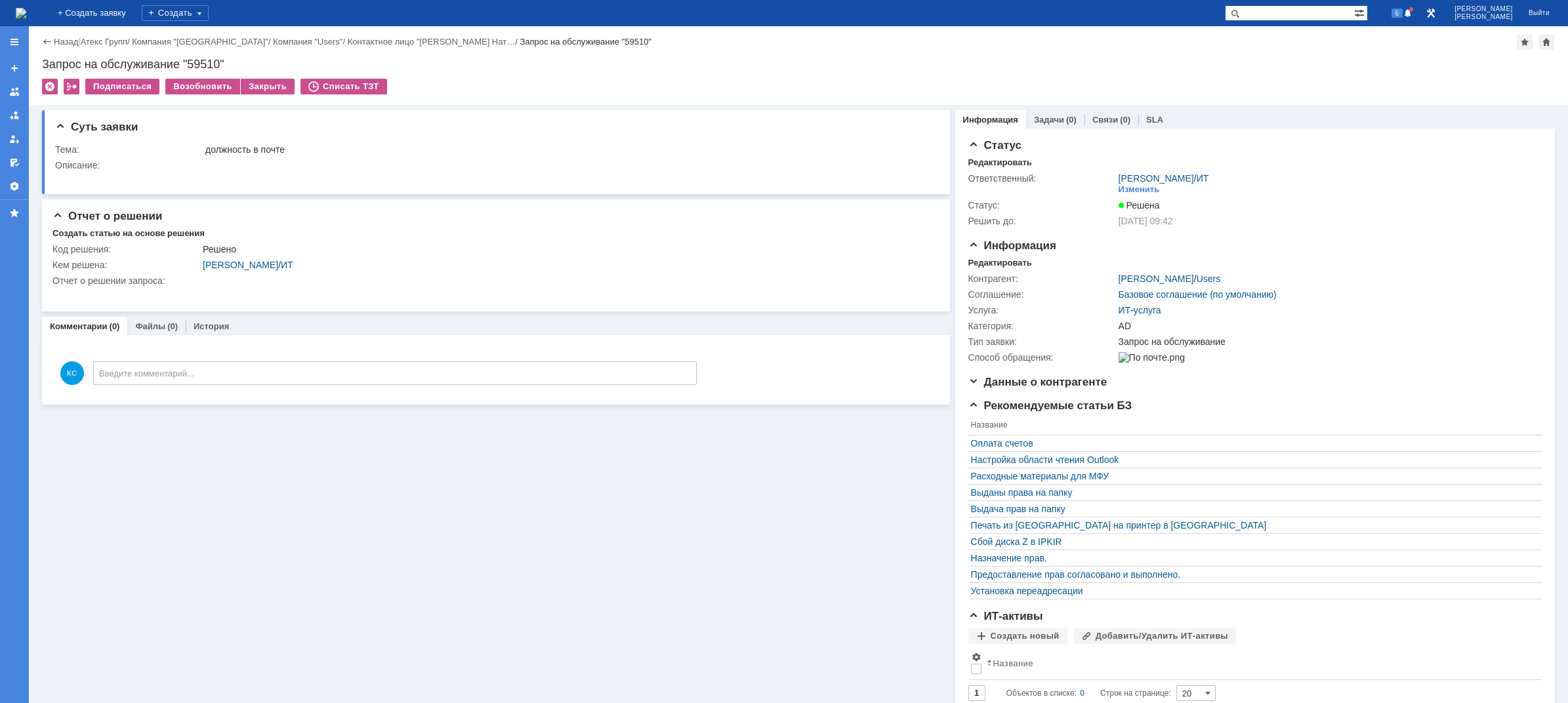
click at [26, 15] on img at bounding box center [20, 13] width 11 height 11
